Goal: Transaction & Acquisition: Purchase product/service

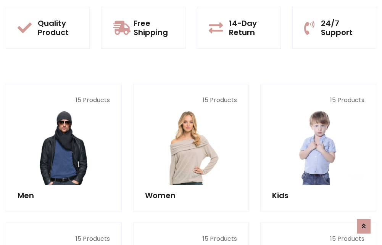
scroll to position [661, 0]
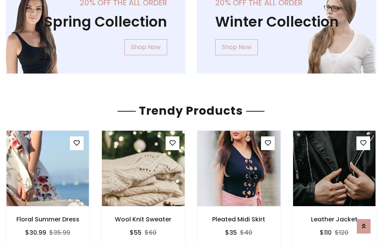
click at [239, 169] on img at bounding box center [238, 168] width 99 height 183
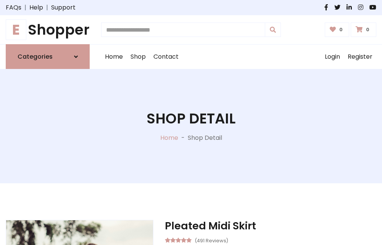
click at [48, 30] on h1 "E Shopper" at bounding box center [48, 29] width 84 height 17
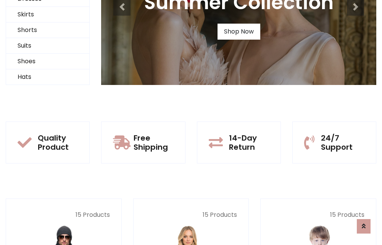
scroll to position [74, 0]
